Goal: Information Seeking & Learning: Learn about a topic

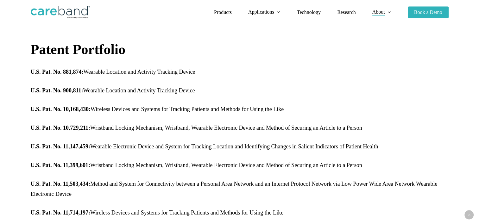
scroll to position [381, 0]
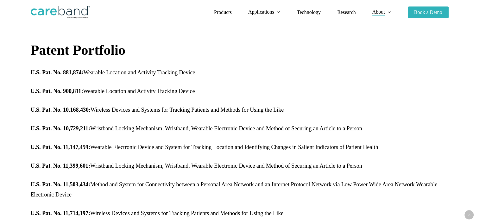
click at [254, 151] on p "U.S. Pat. No. 11,147,459: Wearable Electronic Device and System for Tracking Lo…" at bounding box center [240, 151] width 418 height 19
click at [375, 48] on span "In the News" at bounding box center [384, 49] width 22 height 5
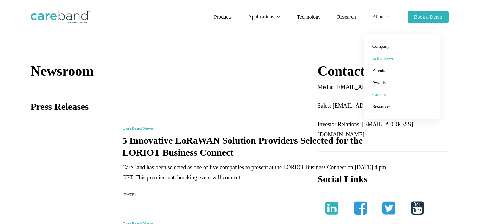
click at [378, 93] on span "Careers" at bounding box center [380, 94] width 14 height 5
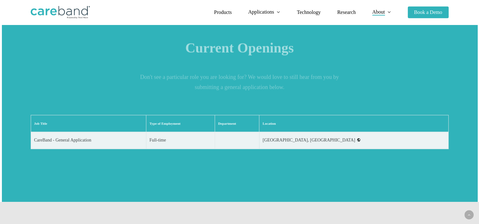
scroll to position [838, 0]
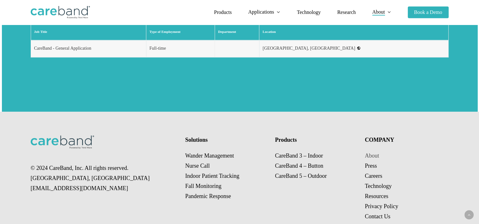
click at [372, 153] on link "About" at bounding box center [372, 156] width 14 height 6
click at [300, 173] on link "CareBand 5 – Outdoor" at bounding box center [301, 176] width 52 height 6
click at [309, 163] on link "CareBand 4 – Button" at bounding box center [299, 166] width 48 height 6
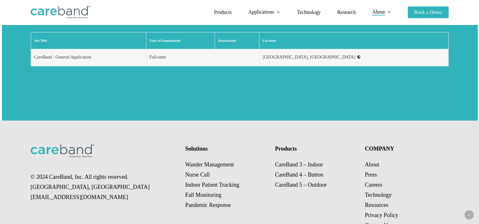
scroll to position [828, 0]
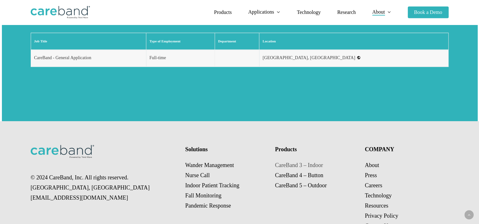
click at [309, 162] on link "CareBand 3 – Indoor" at bounding box center [299, 165] width 48 height 6
click at [280, 180] on div "© 2024 CareBand, Inc. All rights reserved. Chicago, IL sales@careband.co Soluti…" at bounding box center [240, 188] width 418 height 134
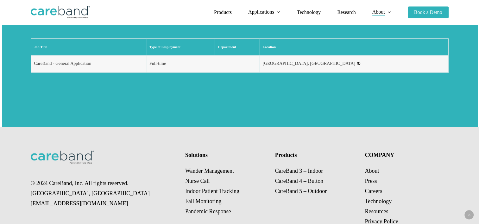
scroll to position [824, 0]
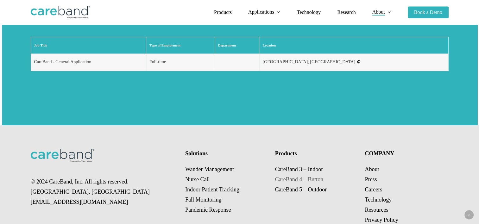
click at [306, 177] on link "CareBand 4 – Button" at bounding box center [299, 180] width 48 height 6
click at [415, 164] on p "About Press Careers Technology Resources Privacy Policy Contact Us" at bounding box center [405, 199] width 81 height 71
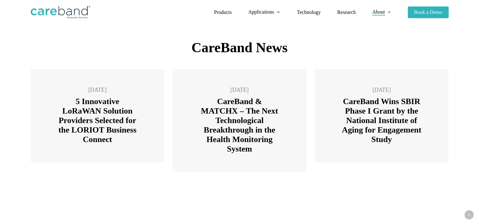
scroll to position [832, 0]
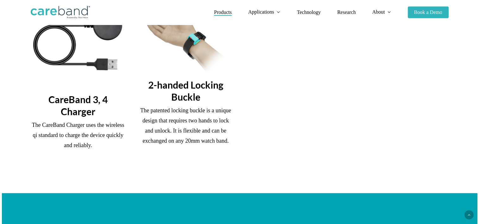
scroll to position [697, 0]
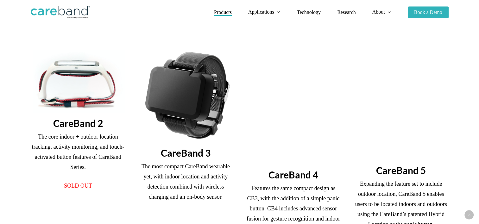
scroll to position [152, 0]
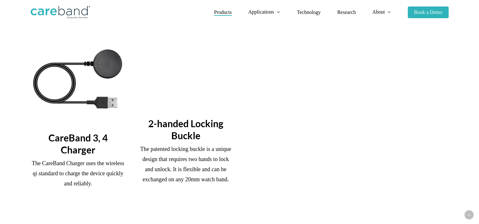
scroll to position [692, 0]
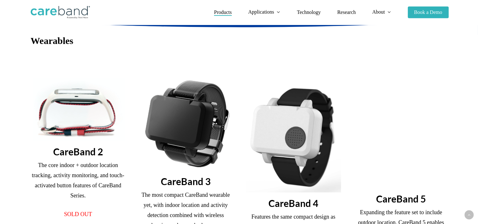
scroll to position [124, 0]
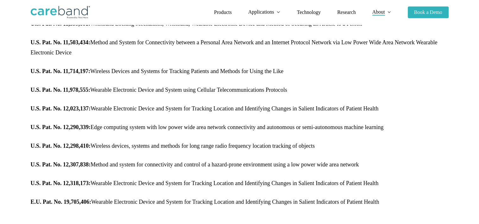
scroll to position [543, 0]
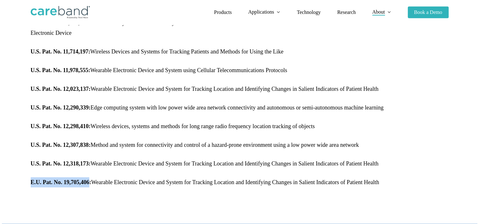
drag, startPoint x: 30, startPoint y: 184, endPoint x: 89, endPoint y: 186, distance: 59.0
copy strong "E.U. Pat. No. 19,705,406"
click at [90, 109] on p "U.S. Pat. No. 12,290,339: Edge computing system with low power wide area networ…" at bounding box center [240, 112] width 418 height 19
drag, startPoint x: 90, startPoint y: 109, endPoint x: 64, endPoint y: 109, distance: 26.3
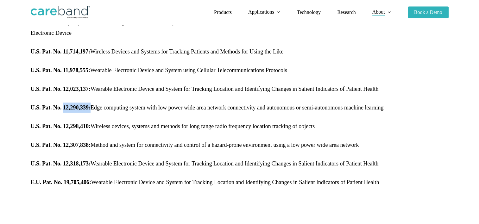
click at [64, 109] on strong "U.S. Pat. No. 12,290,339:" at bounding box center [61, 108] width 60 height 6
copy strong "12,290,339:"
click at [156, 177] on p "U.S. Pat. No. 12,318,173: Wearable Electronic Device and System for Tracking Lo…" at bounding box center [240, 168] width 418 height 19
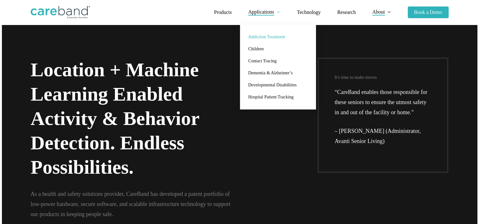
scroll to position [0, 0]
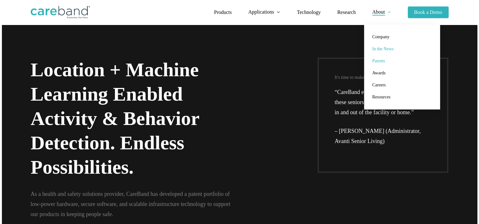
click at [383, 51] on span "In the News" at bounding box center [384, 49] width 22 height 5
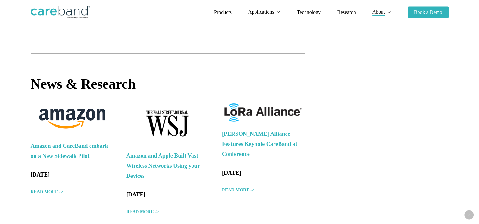
scroll to position [382, 0]
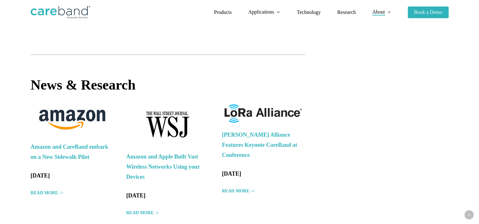
click at [178, 90] on div "Newsroom Press Releases 5 Innovative LoRaWAN Solution Providers Selected for th…" at bounding box center [168, 6] width 275 height 651
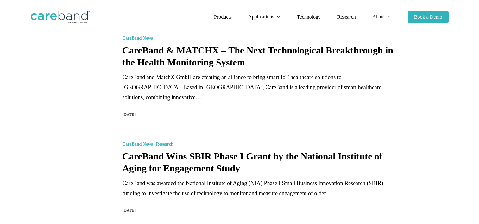
scroll to position [0, 0]
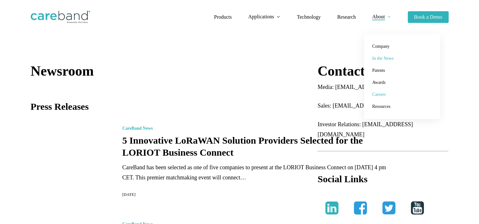
click at [379, 94] on span "Careers" at bounding box center [380, 94] width 14 height 5
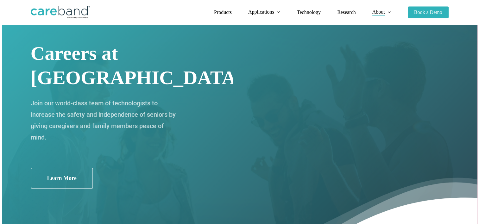
scroll to position [56, 0]
